Goal: Transaction & Acquisition: Purchase product/service

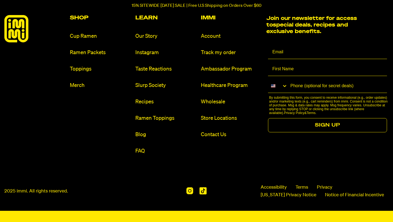
scroll to position [2585, 0]
click at [102, 56] on link "Ramen Packets" at bounding box center [100, 52] width 61 height 7
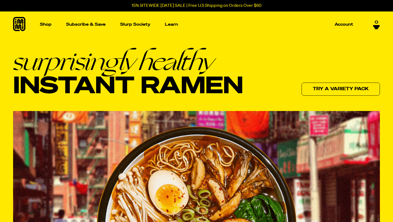
scroll to position [2497, 0]
